Goal: Task Accomplishment & Management: Use online tool/utility

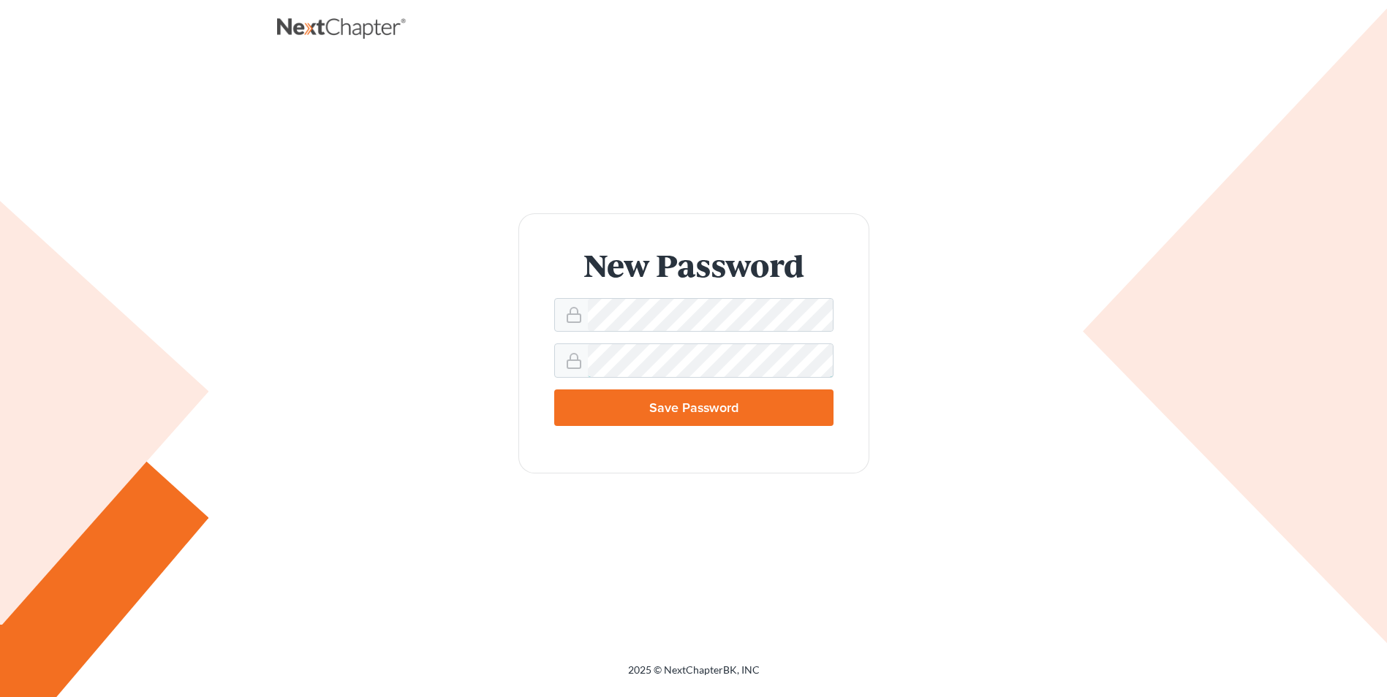
click at [554, 390] on input "Save Password" at bounding box center [693, 408] width 279 height 37
type input "Thinking..."
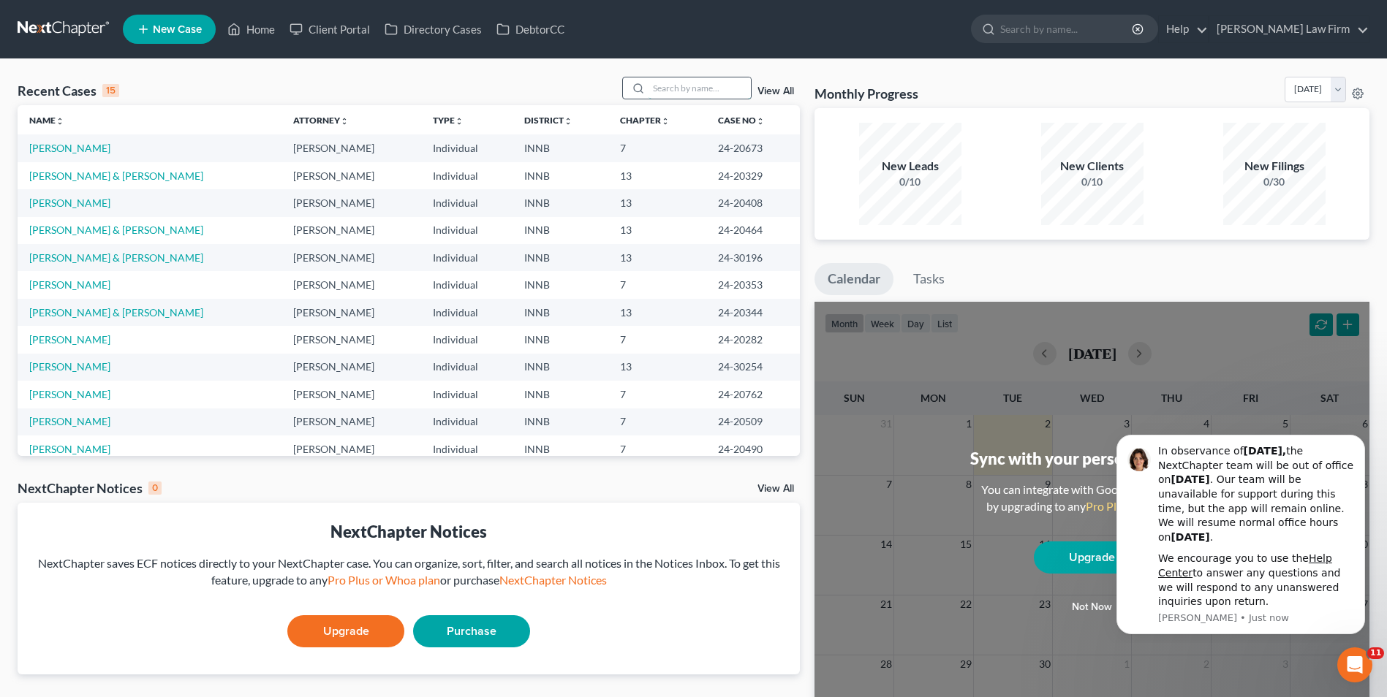
click at [703, 82] on input "search" at bounding box center [699, 87] width 102 height 21
type input "24-30454"
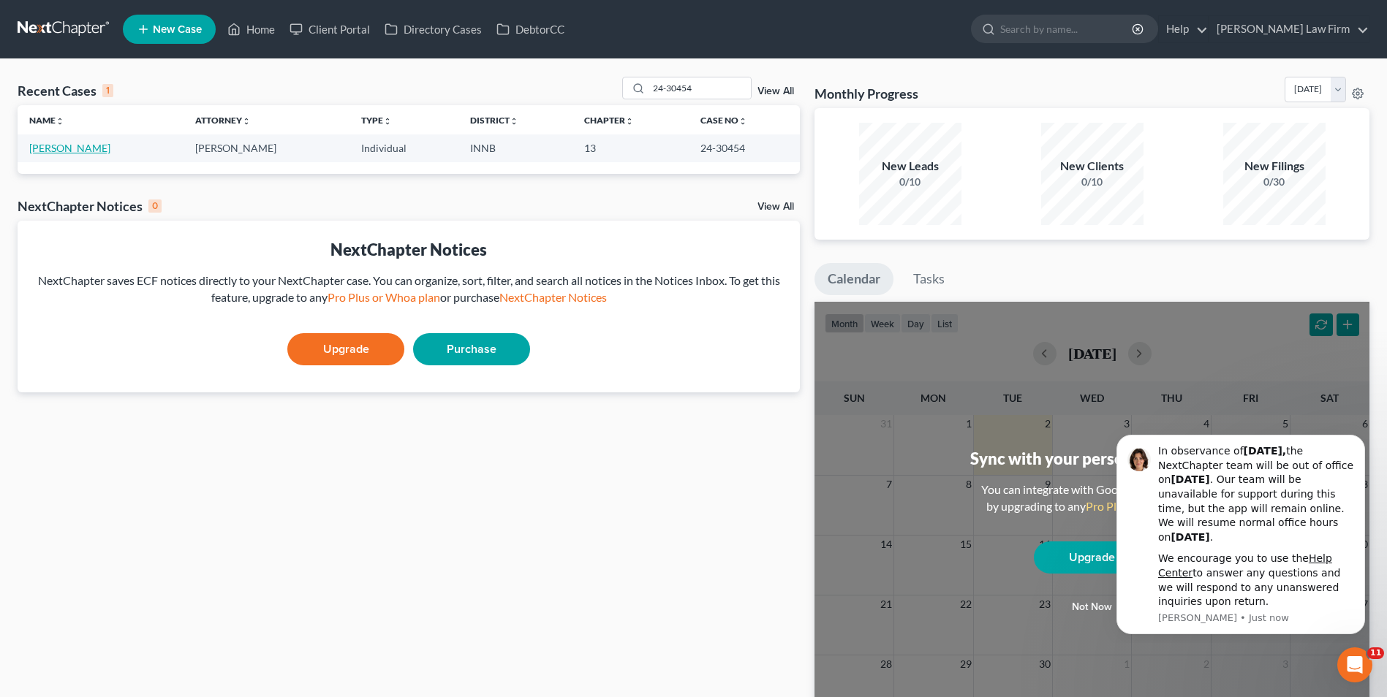
click at [75, 153] on link "[PERSON_NAME]" at bounding box center [69, 148] width 81 height 12
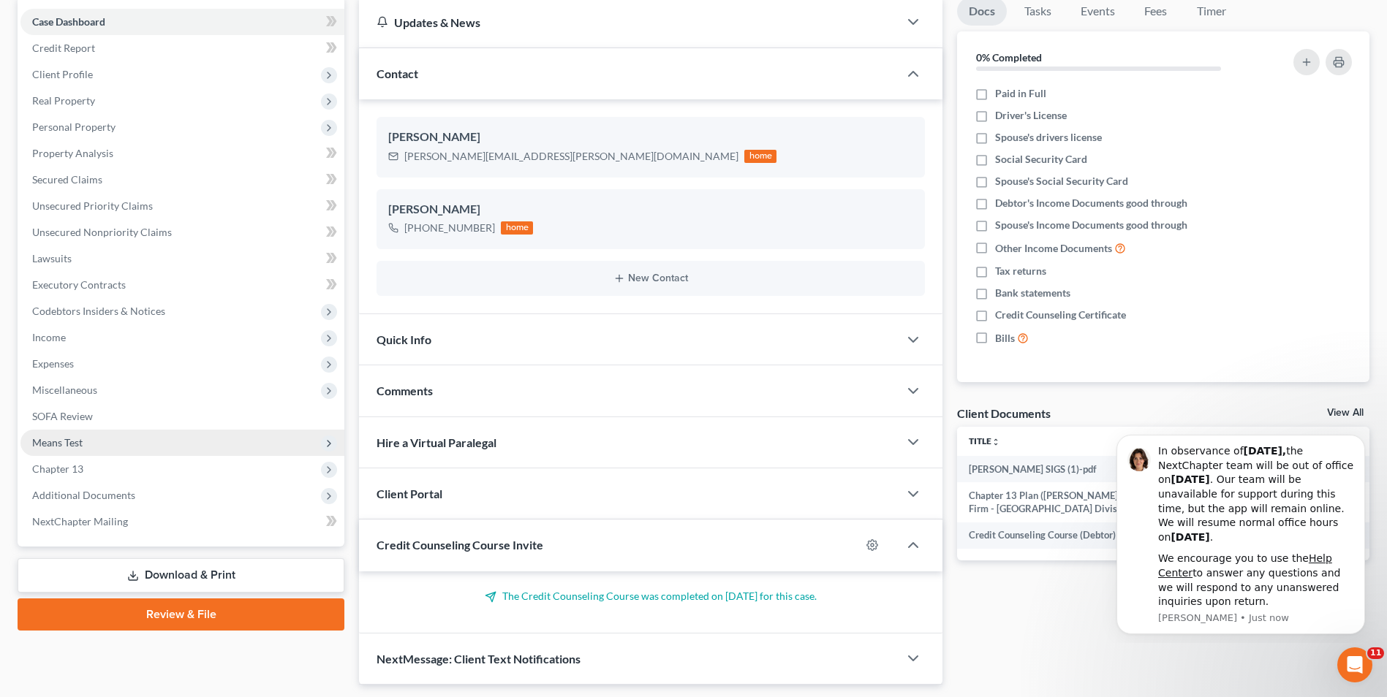
scroll to position [146, 0]
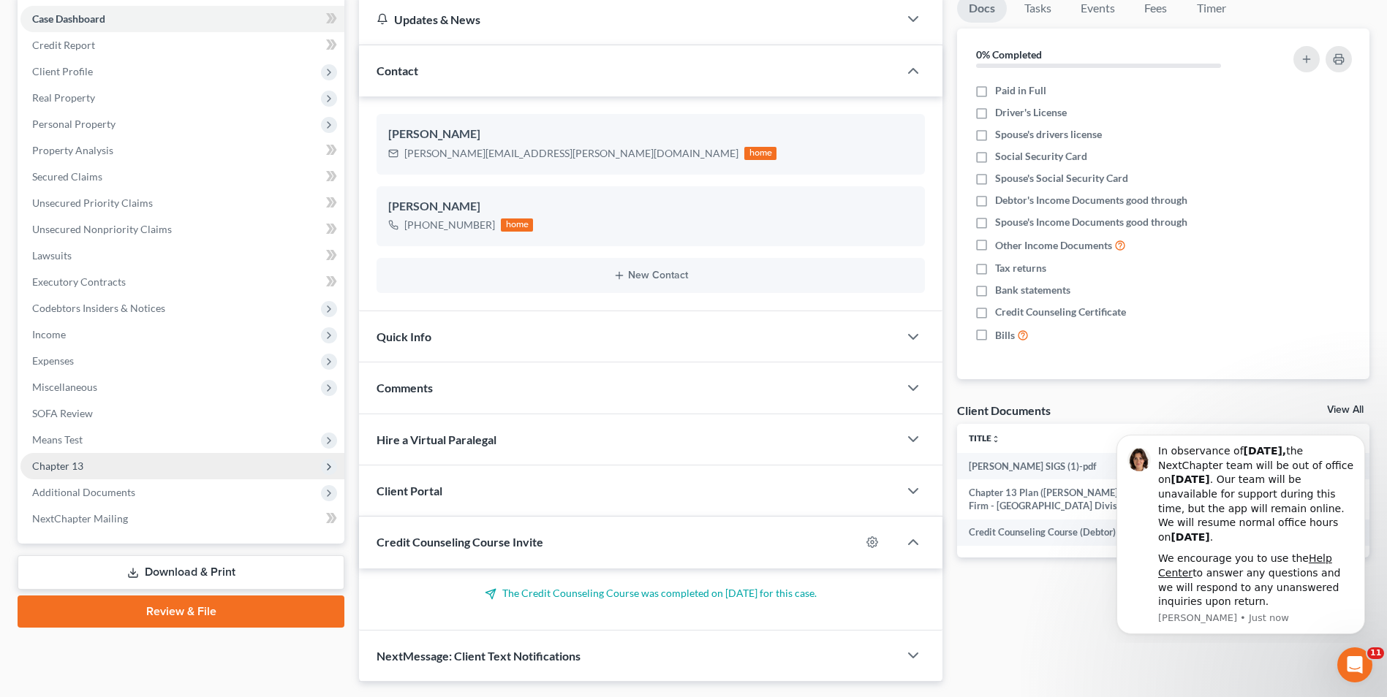
click at [63, 464] on span "Chapter 13" at bounding box center [57, 466] width 51 height 12
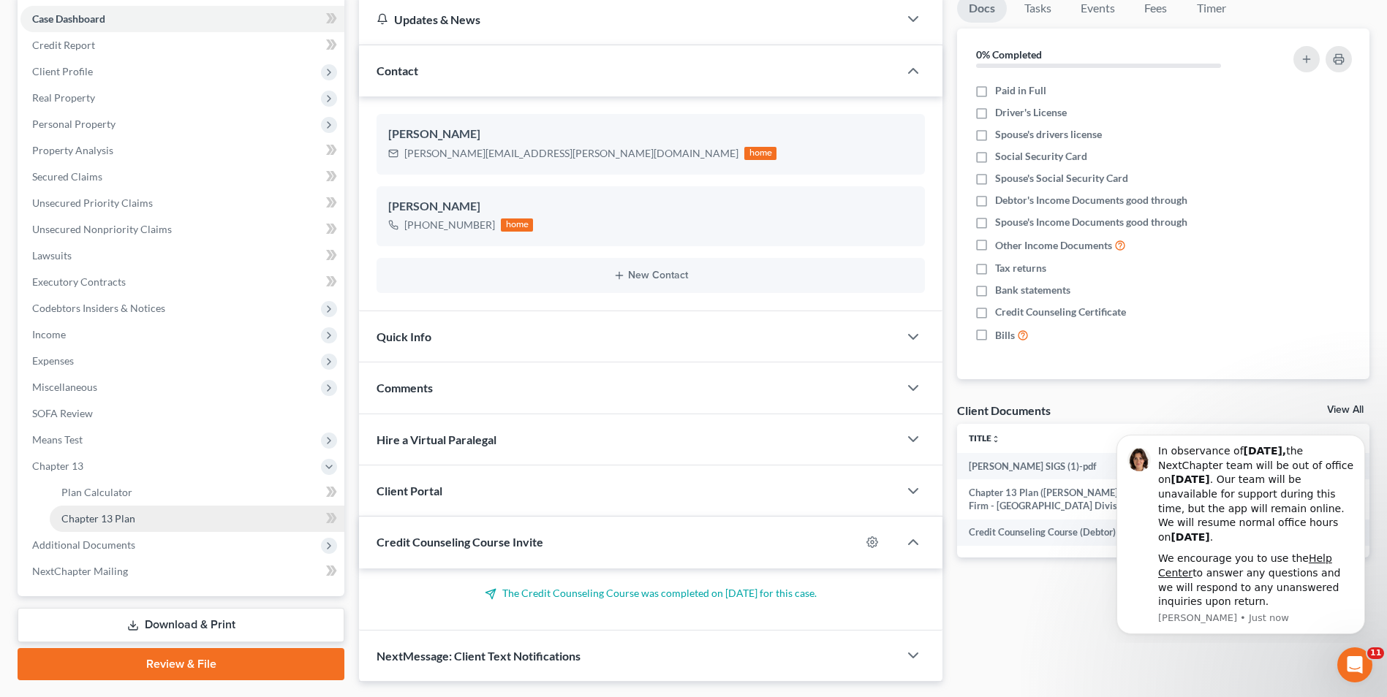
click at [97, 520] on span "Chapter 13 Plan" at bounding box center [98, 518] width 74 height 12
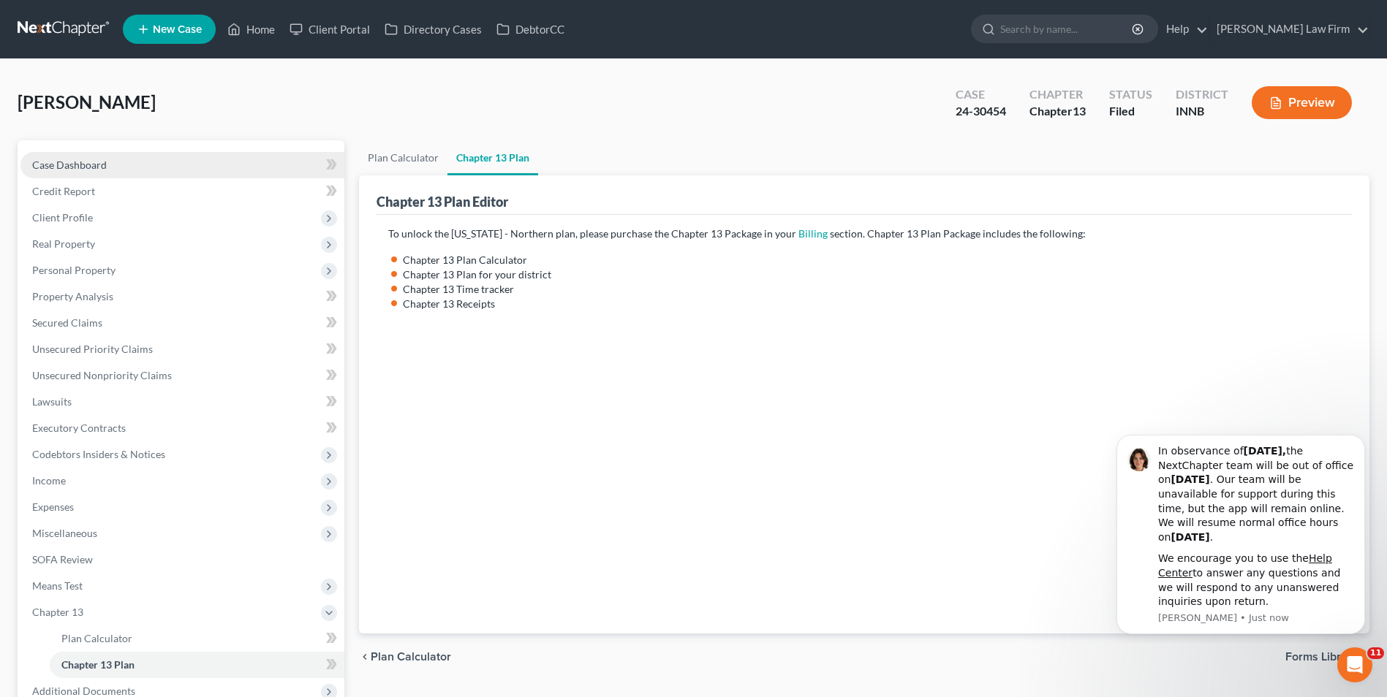
click at [51, 160] on span "Case Dashboard" at bounding box center [69, 165] width 75 height 12
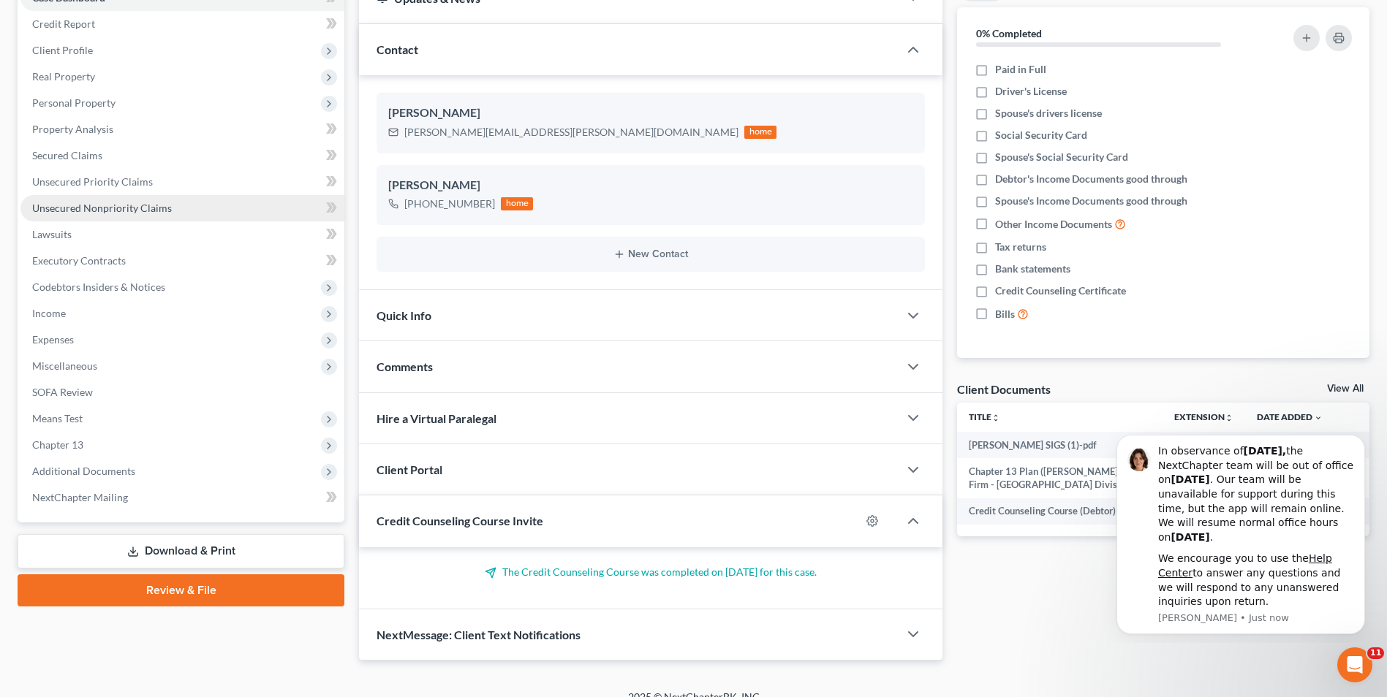
scroll to position [186, 0]
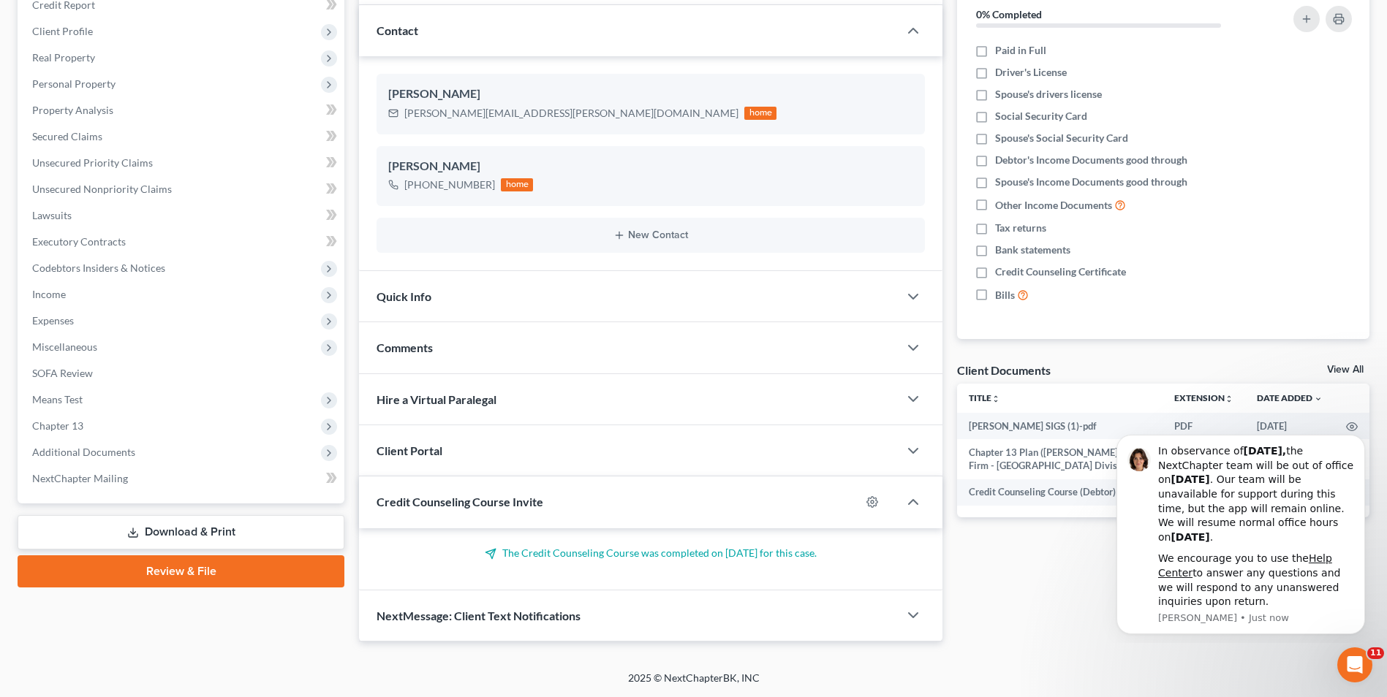
click at [153, 569] on link "Review & File" at bounding box center [181, 572] width 327 height 32
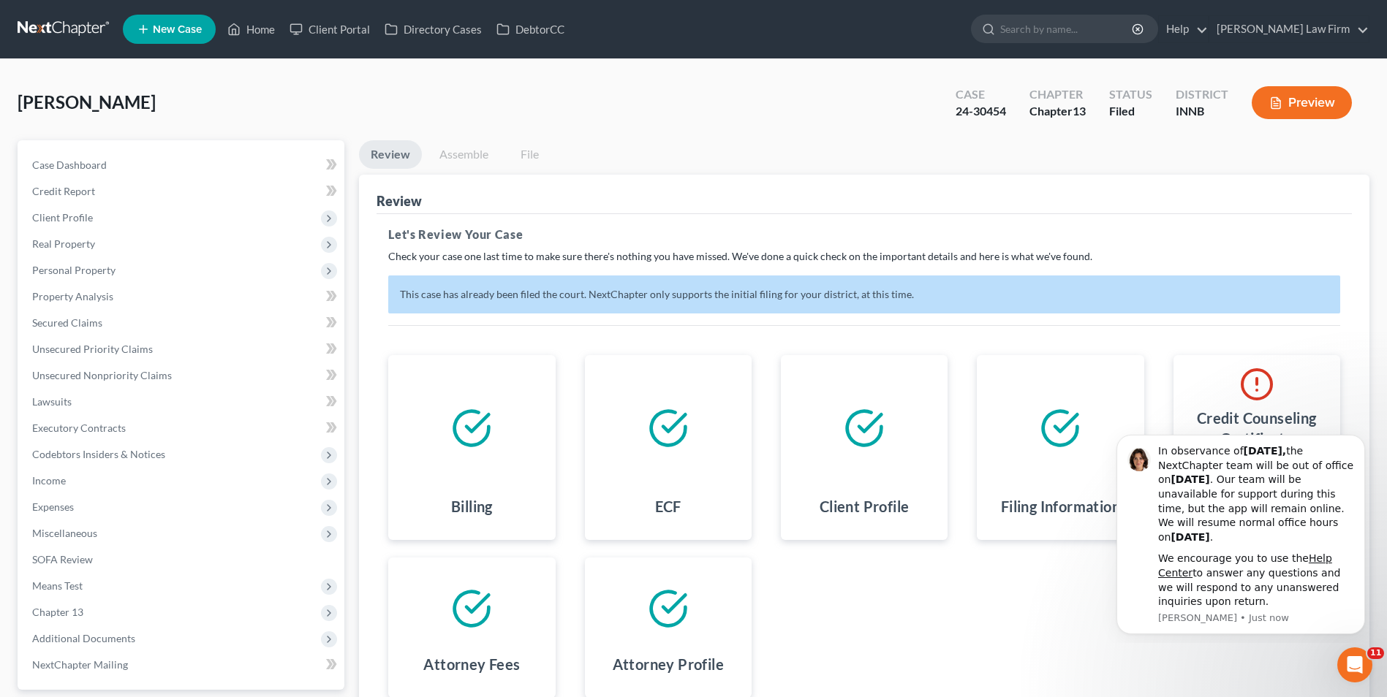
click at [1281, 96] on icon "button" at bounding box center [1275, 102] width 13 height 13
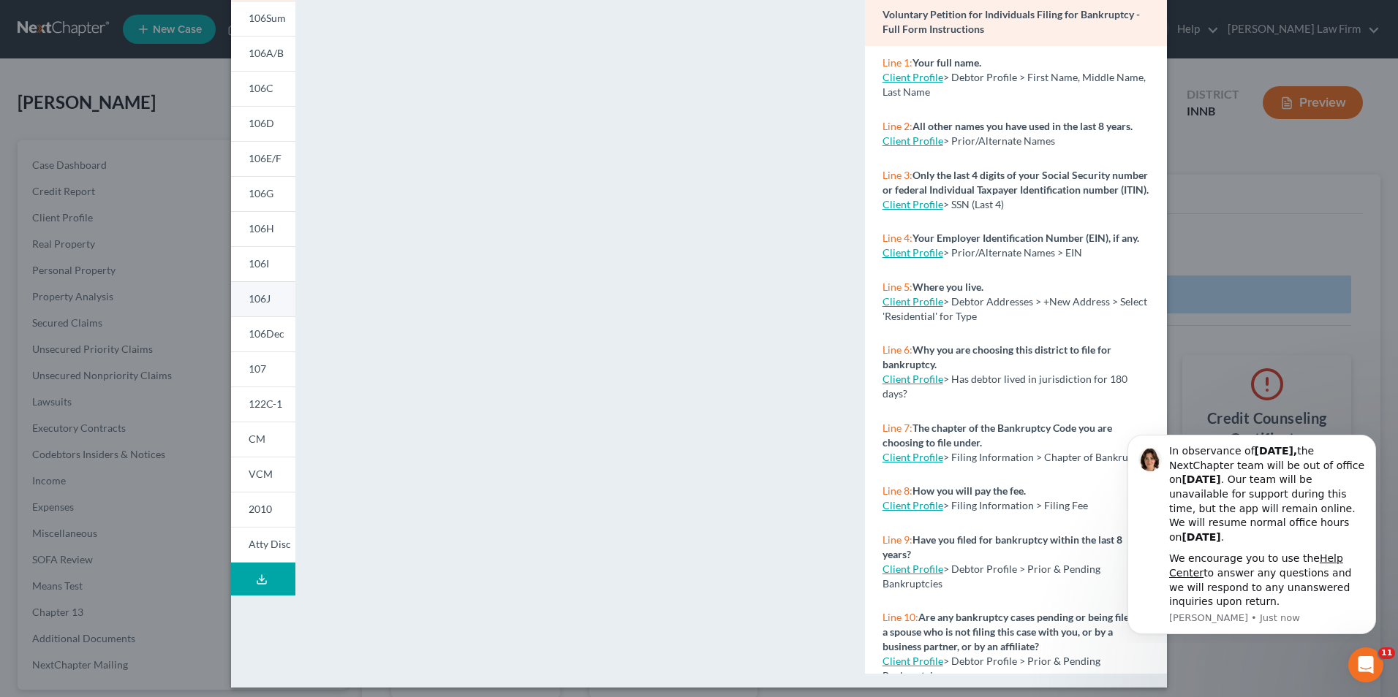
scroll to position [127, 0]
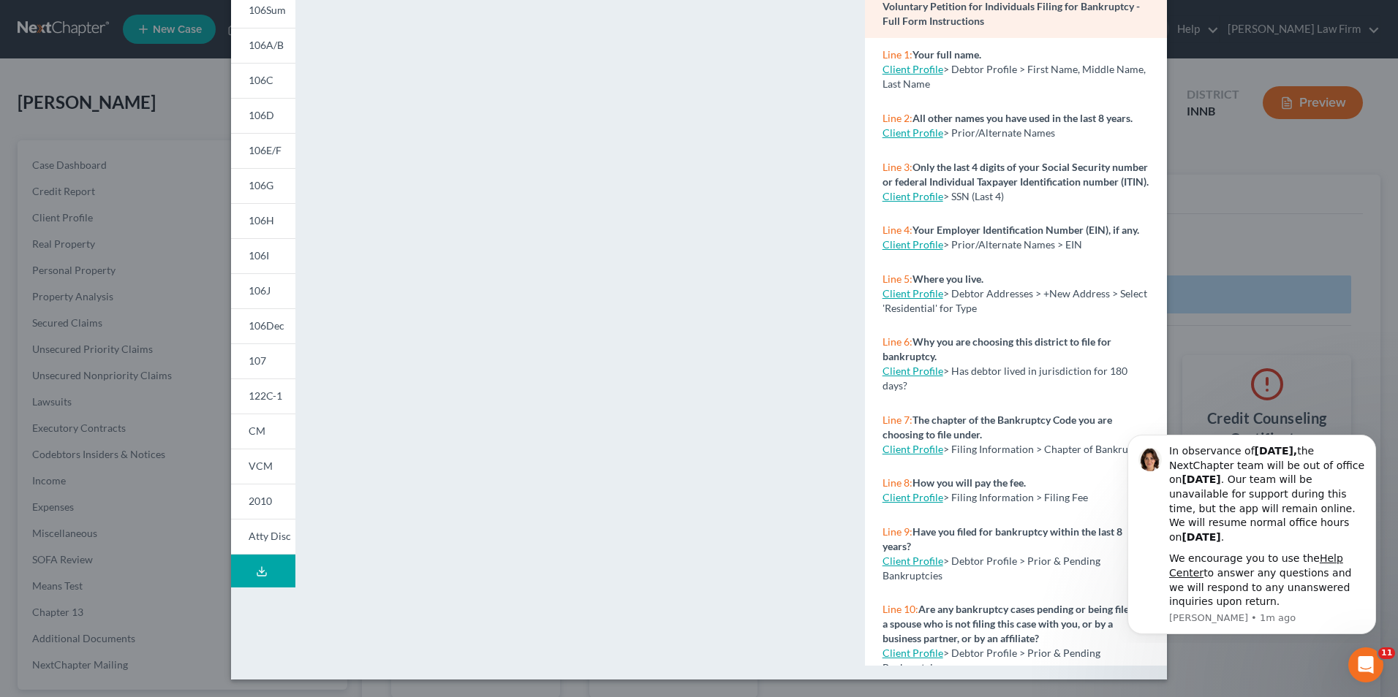
click at [259, 571] on polyline at bounding box center [261, 571] width 5 height 2
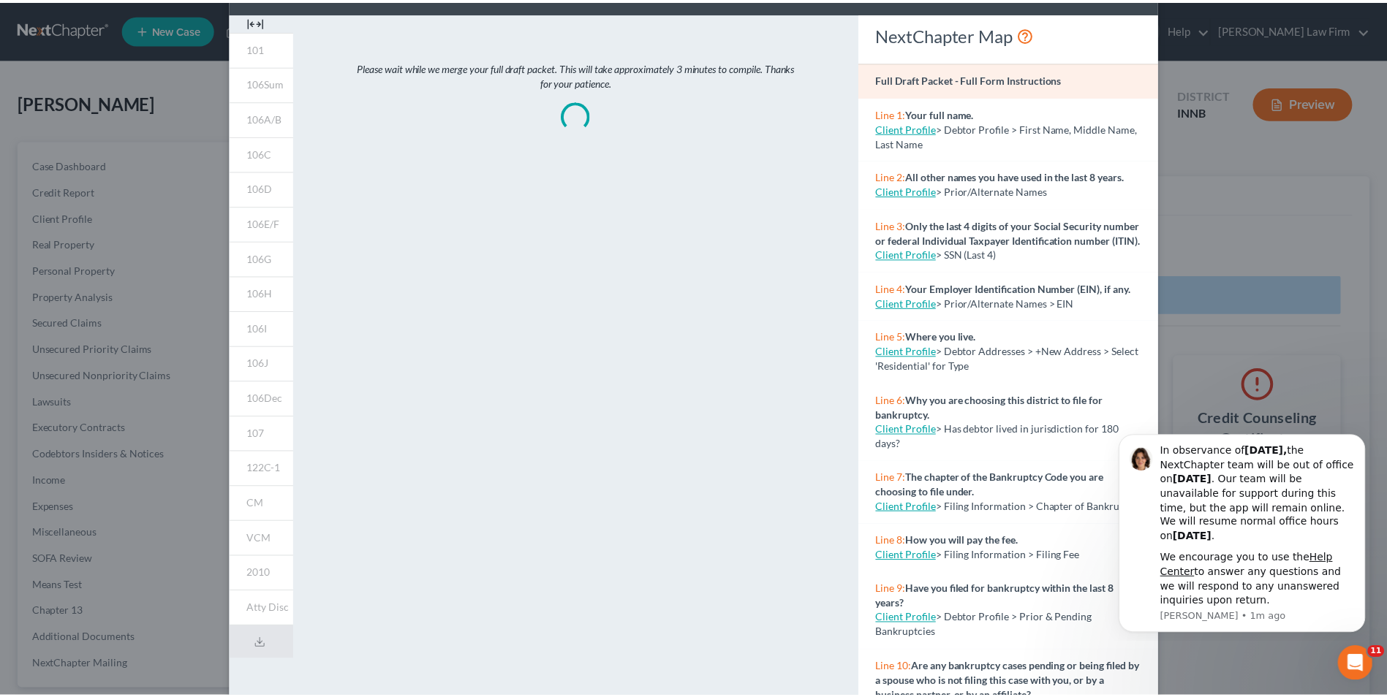
scroll to position [0, 0]
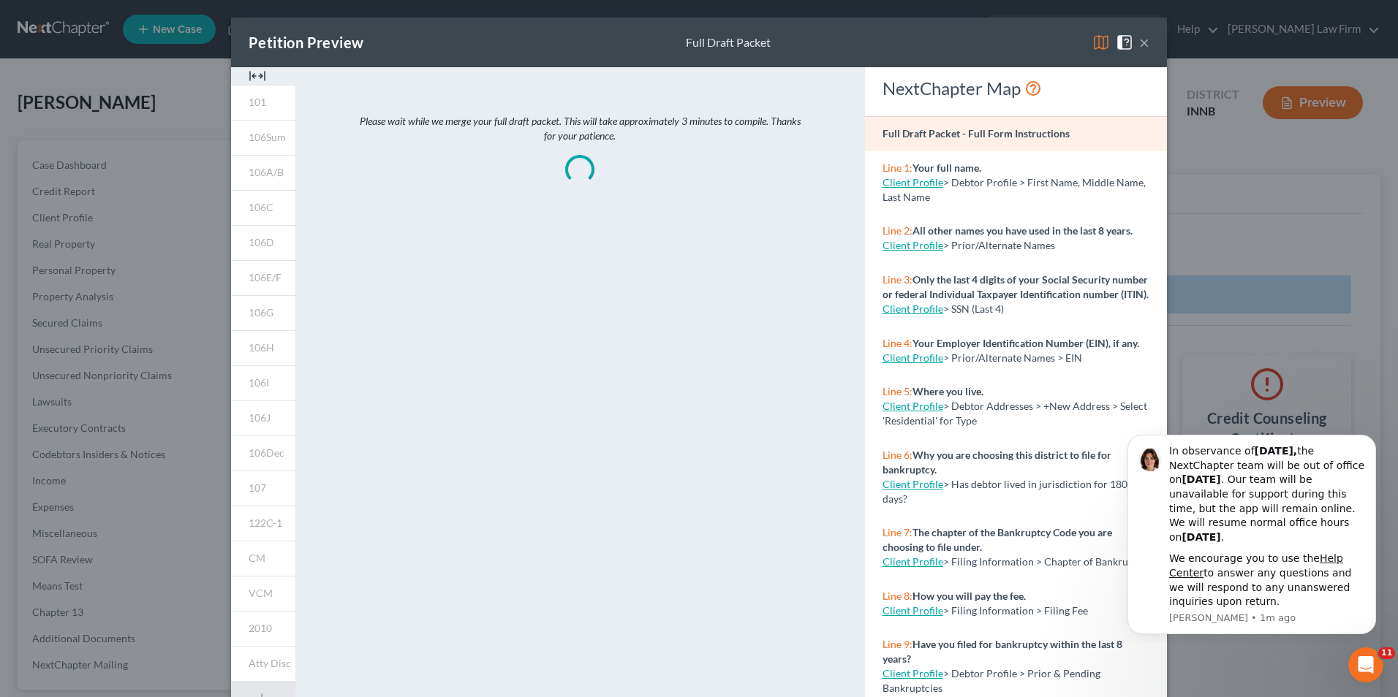
click at [1139, 45] on button "×" at bounding box center [1144, 43] width 10 height 18
